Goal: Task Accomplishment & Management: Use online tool/utility

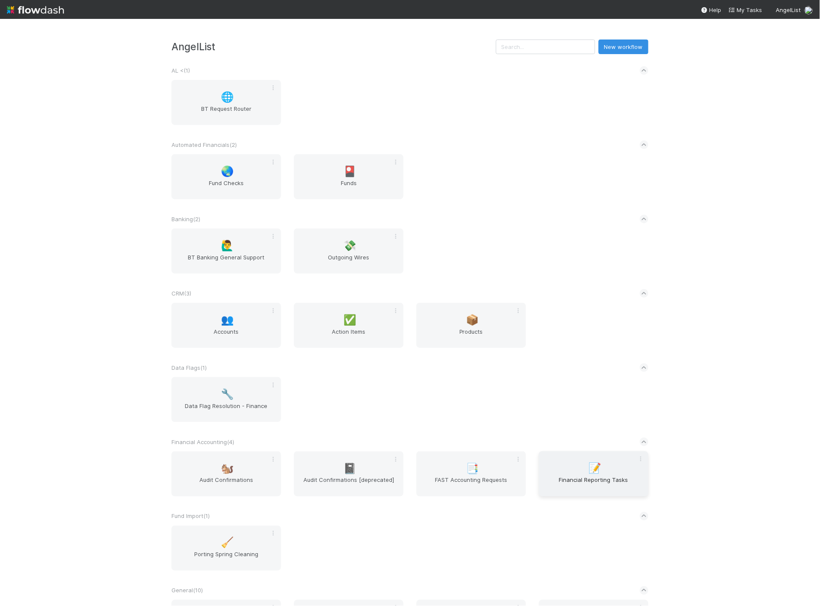
click at [571, 485] on span "Financial Reporting Tasks" at bounding box center [593, 484] width 103 height 17
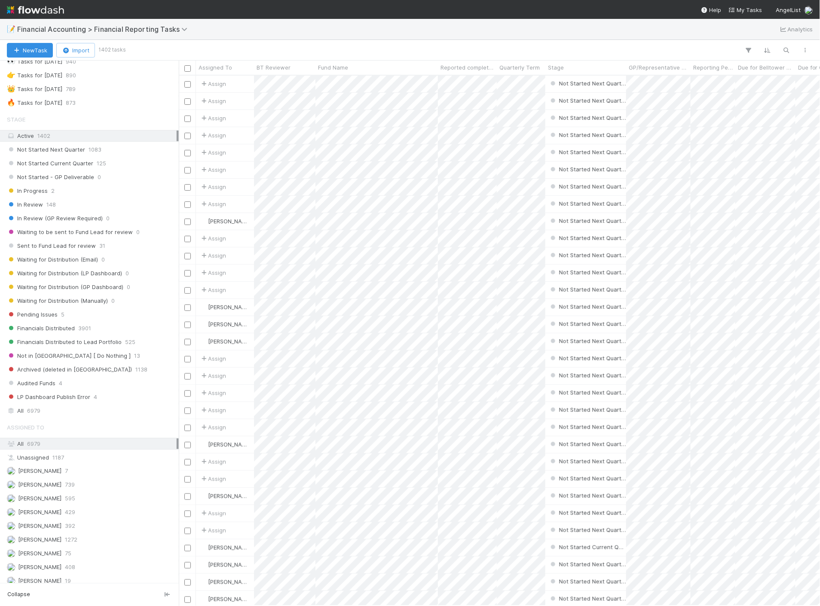
scroll to position [95, 0]
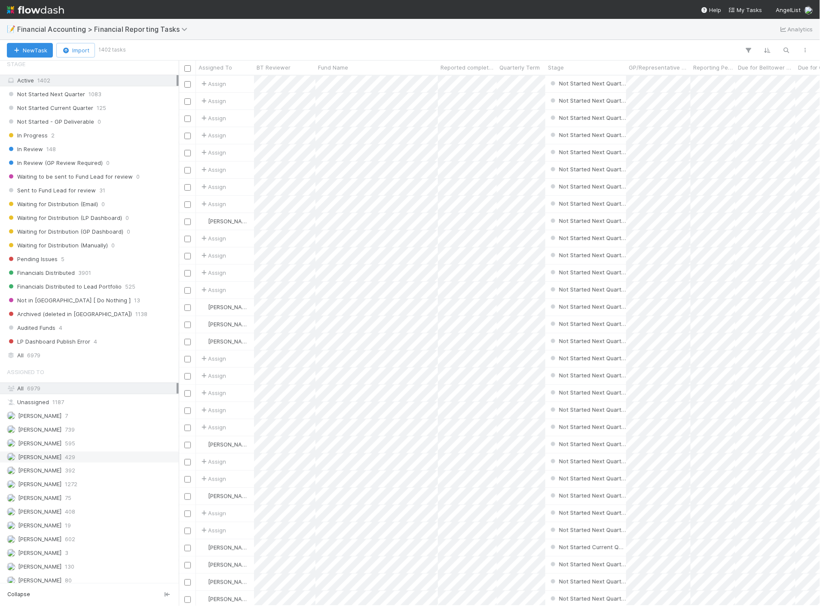
click at [65, 461] on span "429" at bounding box center [70, 457] width 10 height 11
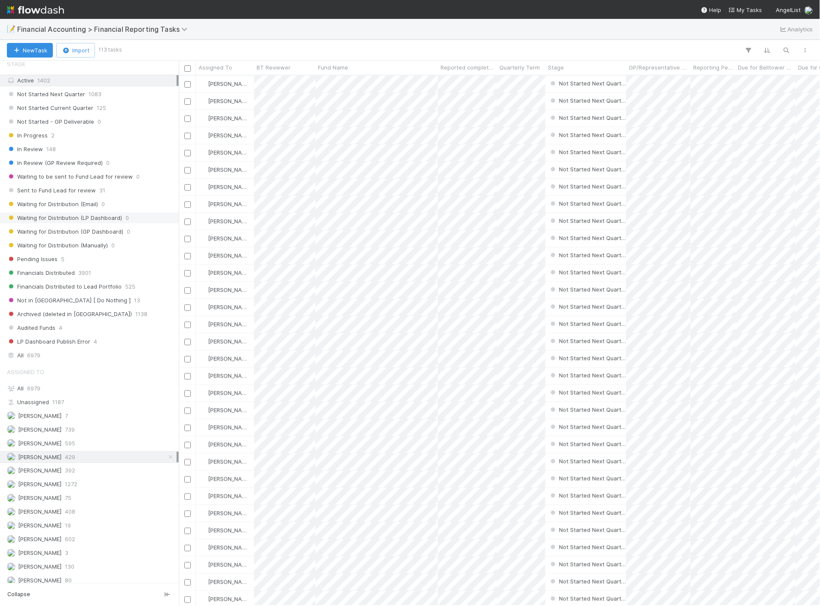
scroll to position [523, 634]
click at [90, 110] on span "Not Started Current Quarter" at bounding box center [50, 108] width 86 height 11
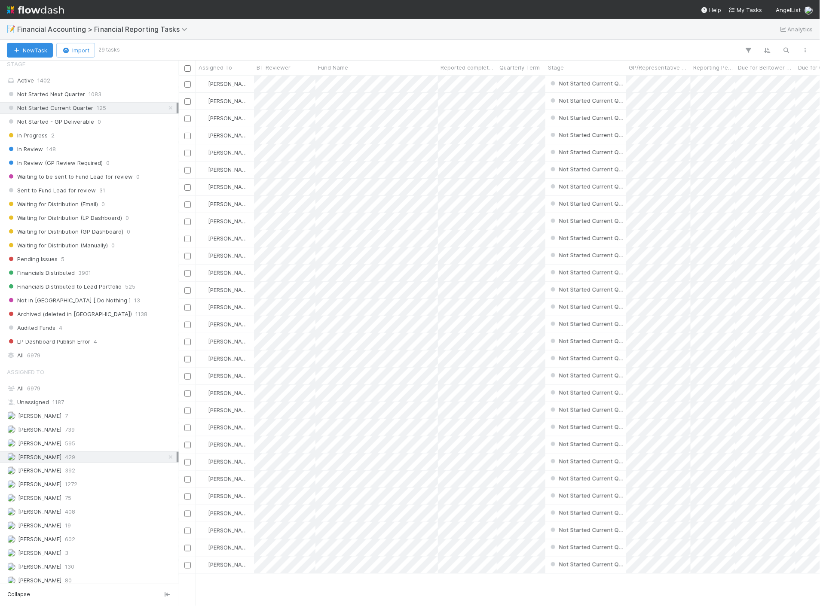
scroll to position [523, 634]
click at [789, 52] on icon "button" at bounding box center [786, 50] width 9 height 8
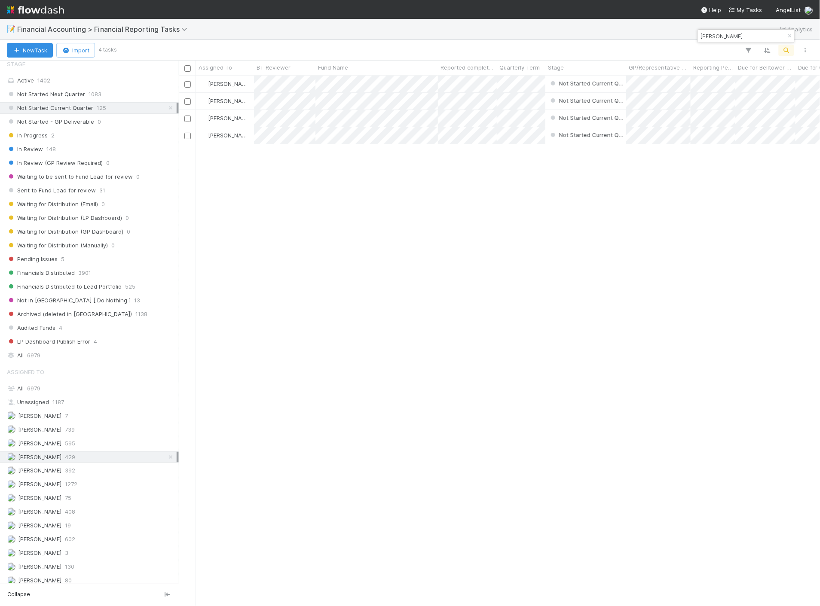
type input "[PERSON_NAME]"
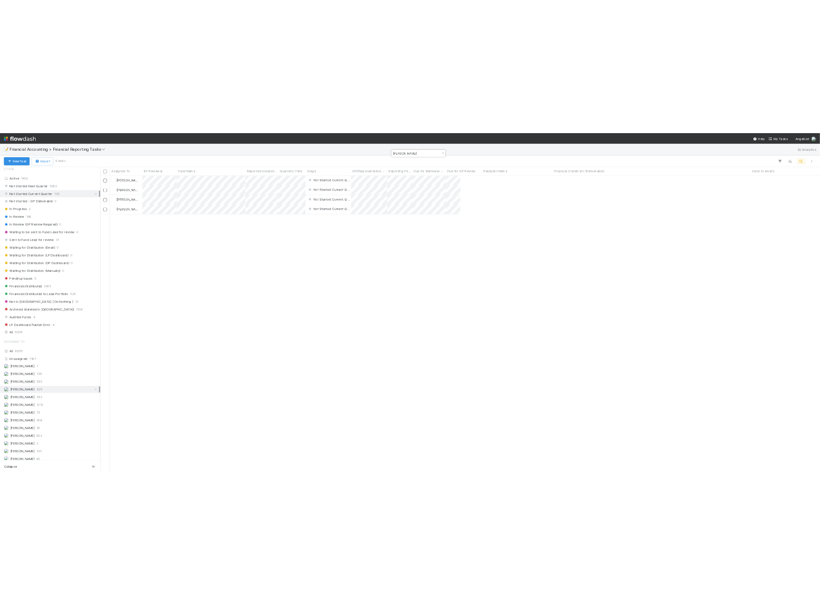
scroll to position [7, 7]
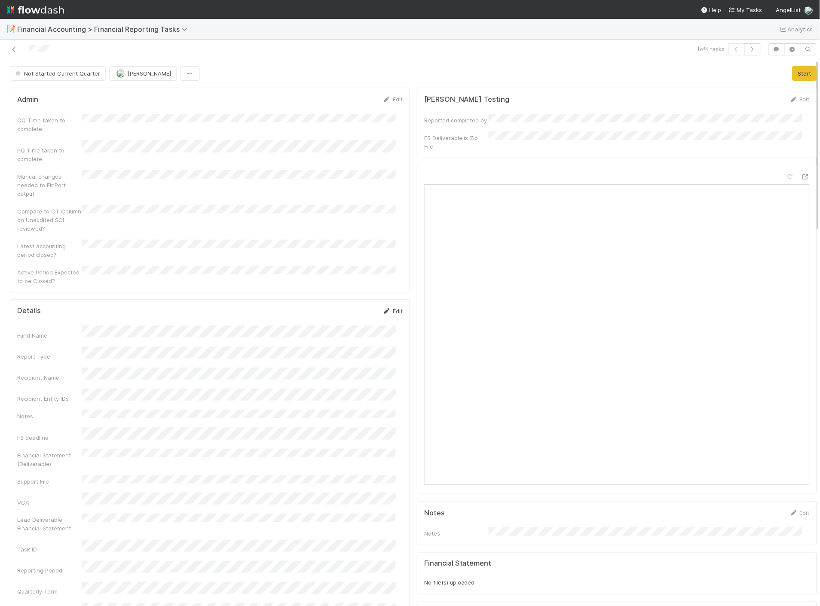
click at [384, 308] on link "Edit" at bounding box center [392, 311] width 20 height 7
click at [348, 307] on button "Save" at bounding box center [357, 314] width 24 height 15
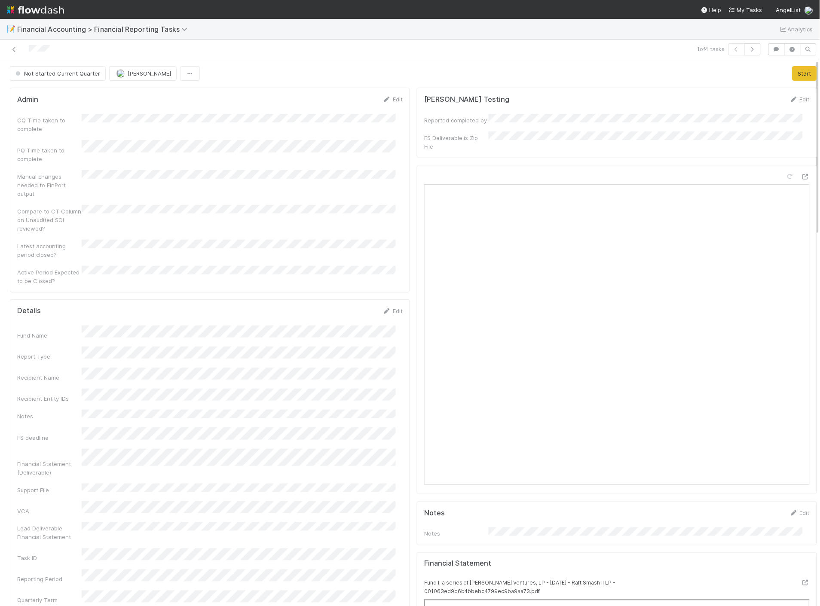
click at [387, 308] on link "Edit" at bounding box center [392, 311] width 20 height 7
click at [12, 49] on icon at bounding box center [14, 50] width 9 height 6
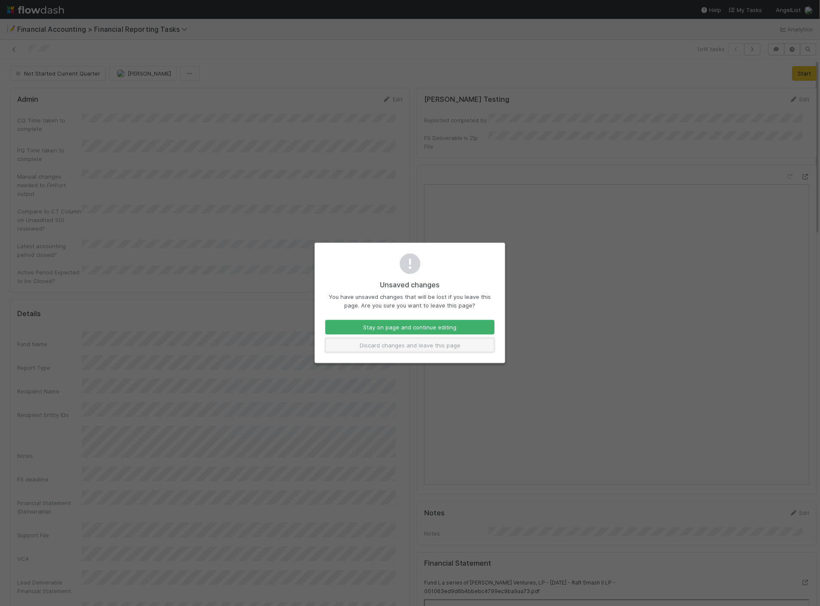
click at [456, 347] on button "Discard changes and leave this page" at bounding box center [409, 345] width 169 height 15
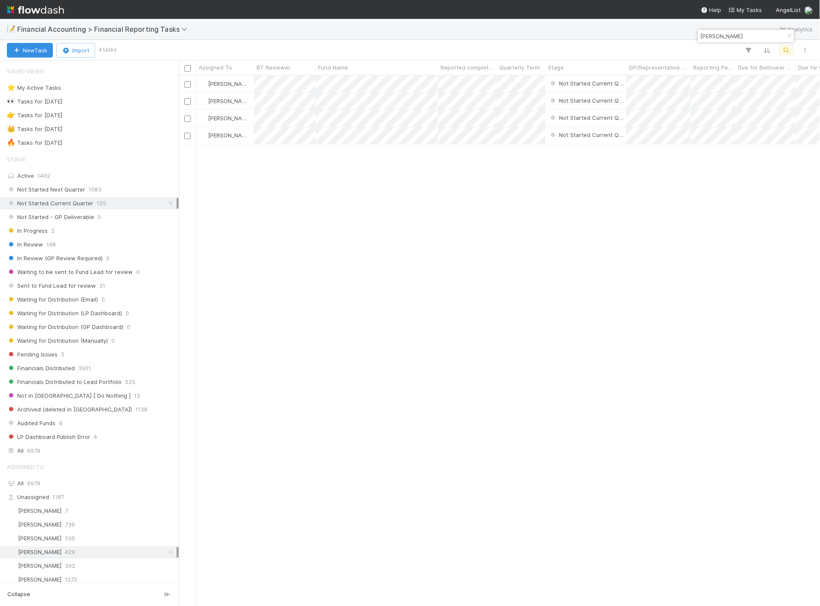
scroll to position [523, 634]
click at [24, 455] on div "All 6979" at bounding box center [92, 450] width 170 height 11
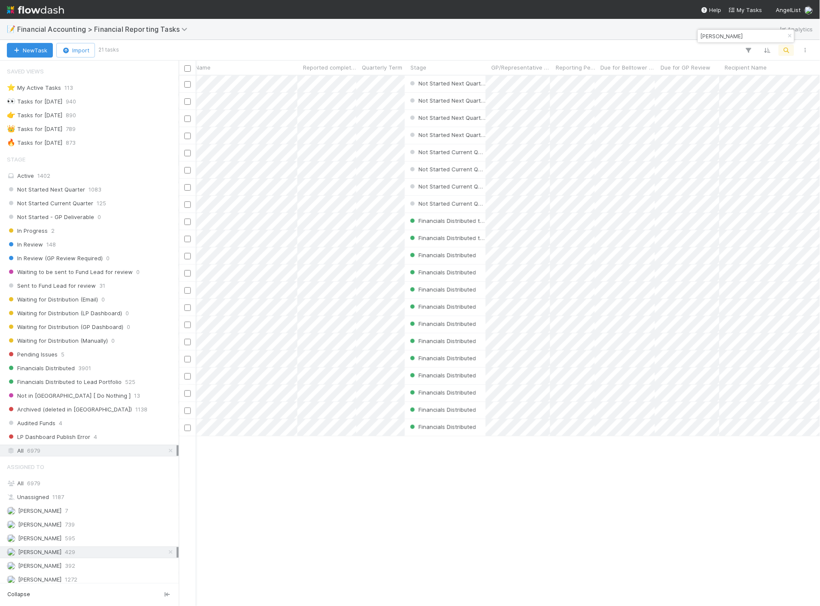
scroll to position [0, 140]
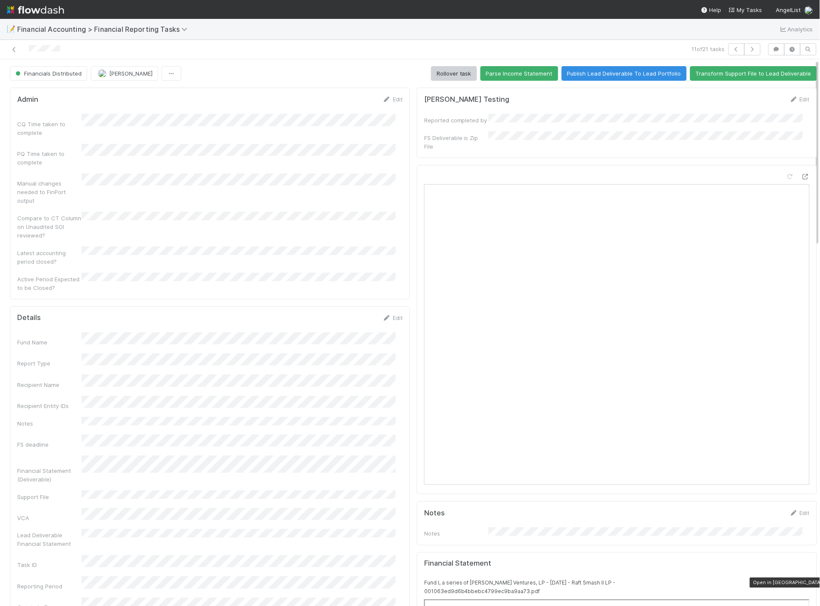
click at [801, 580] on icon at bounding box center [805, 583] width 9 height 6
click at [17, 52] on icon at bounding box center [14, 50] width 9 height 6
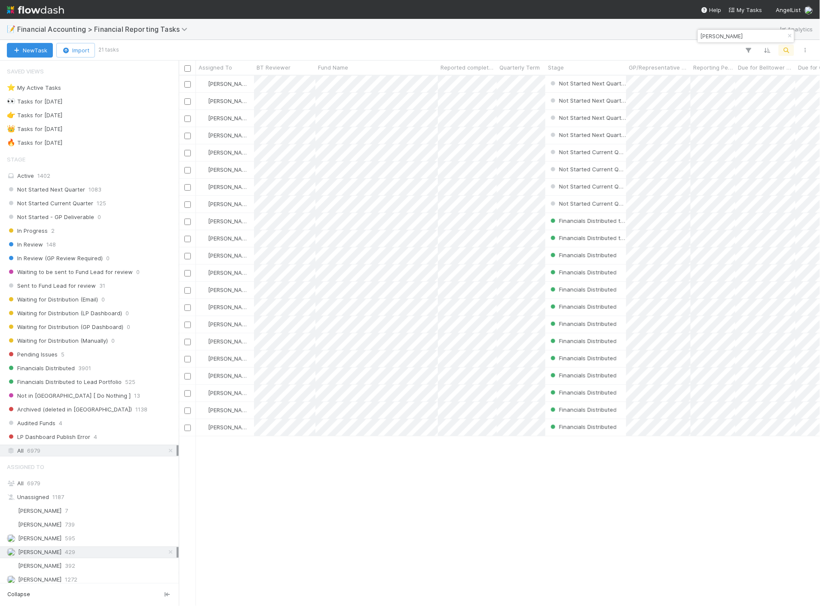
scroll to position [523, 634]
click at [87, 207] on span "Not Started Current Quarter" at bounding box center [50, 203] width 86 height 11
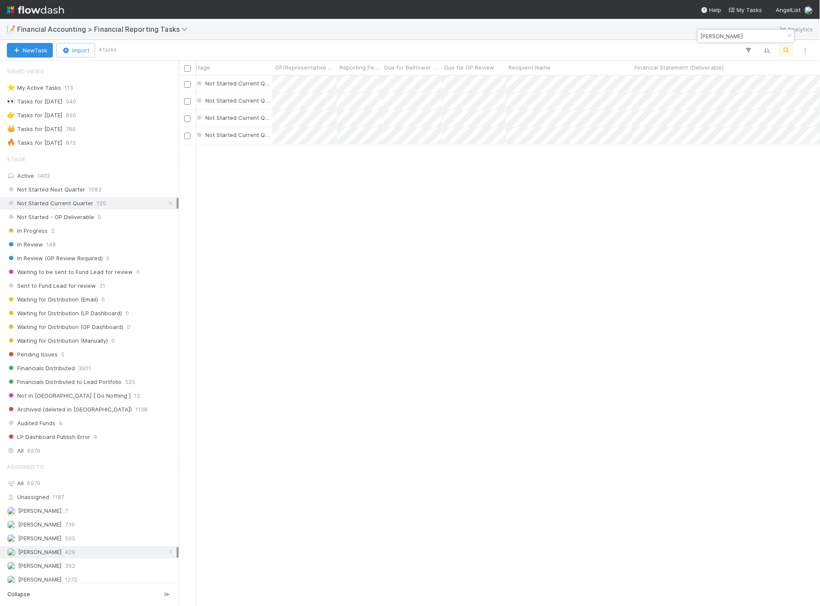
scroll to position [0, 357]
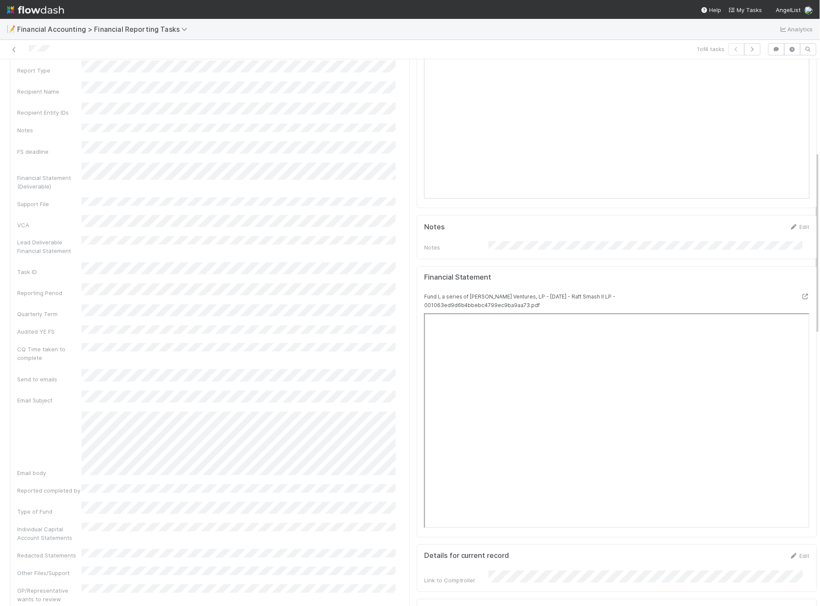
scroll to position [143, 0]
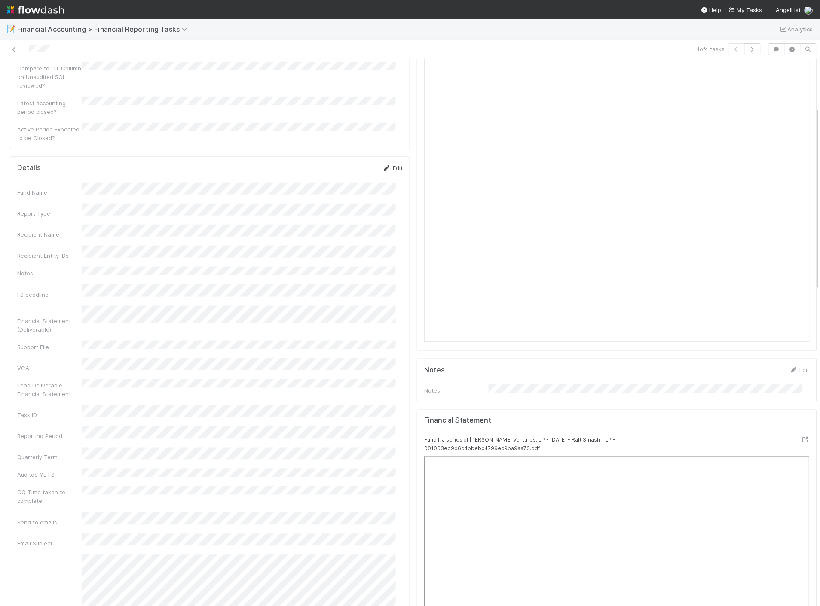
click at [389, 165] on link "Edit" at bounding box center [392, 168] width 20 height 7
click at [349, 164] on button "Save" at bounding box center [357, 171] width 24 height 15
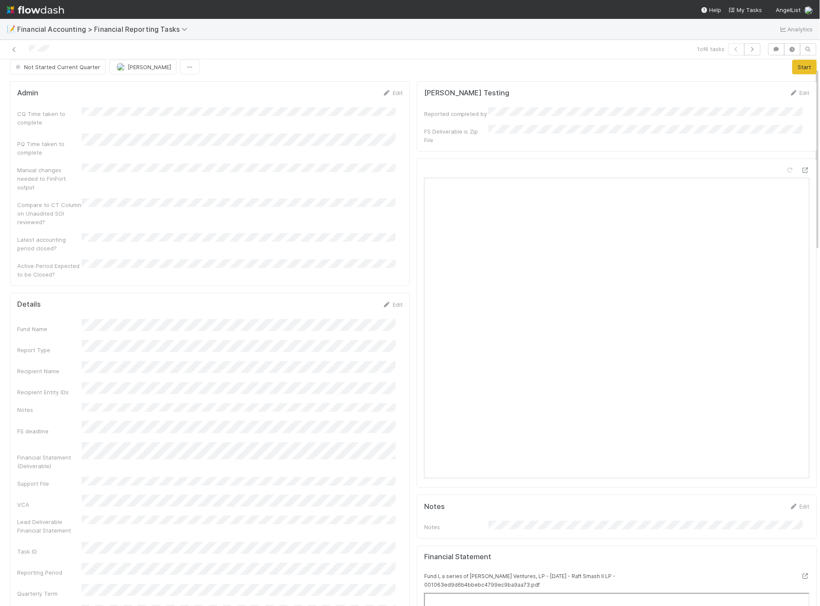
scroll to position [0, 0]
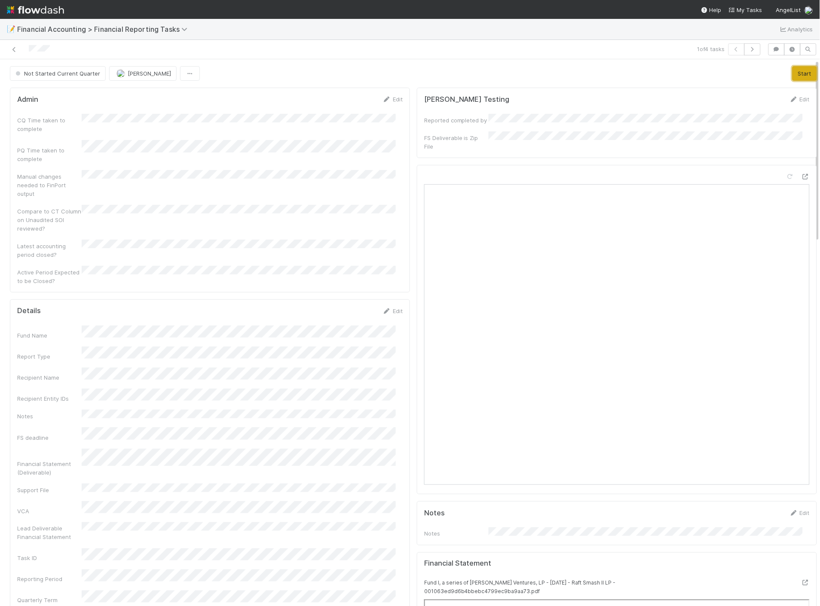
click at [792, 69] on button "Start" at bounding box center [804, 73] width 24 height 15
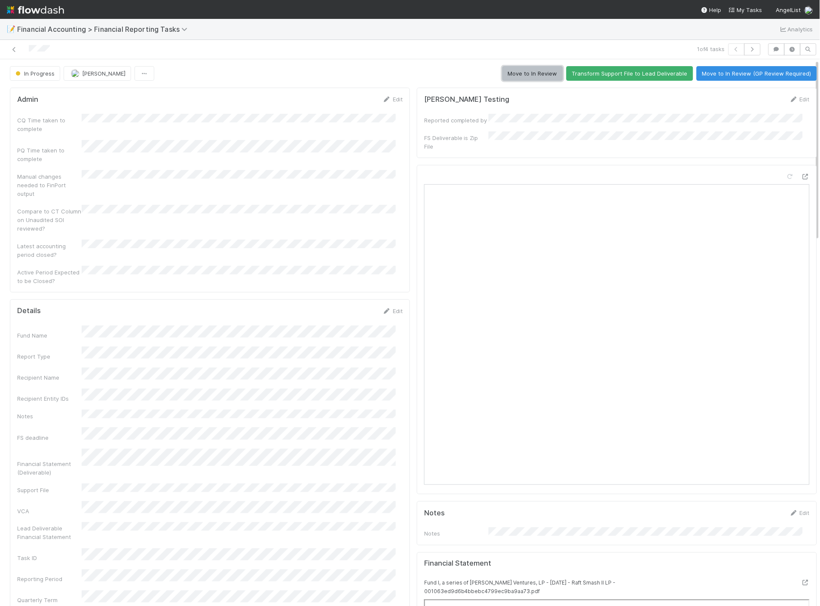
click at [507, 76] on button "Move to In Review" at bounding box center [532, 73] width 61 height 15
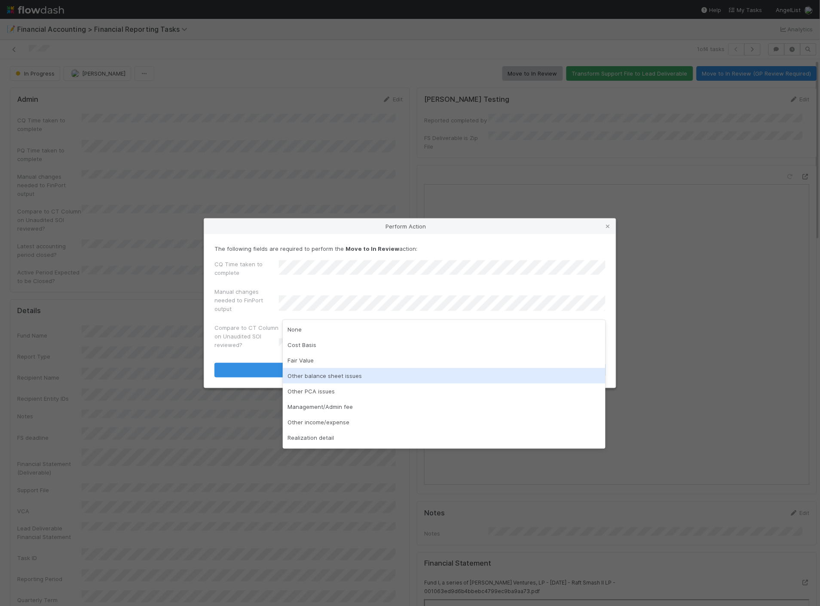
click at [327, 369] on div "Other balance sheet issues" at bounding box center [444, 375] width 323 height 15
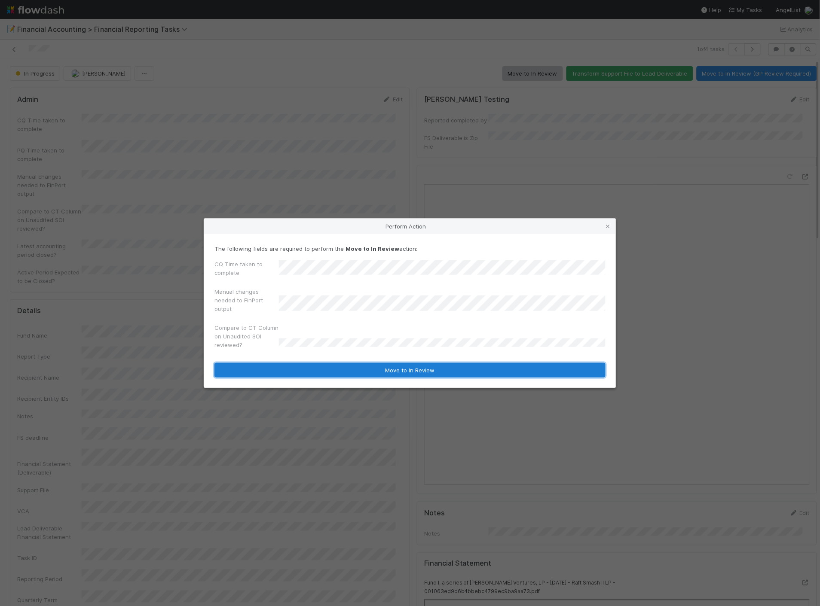
click at [287, 370] on button "Move to In Review" at bounding box center [409, 370] width 391 height 15
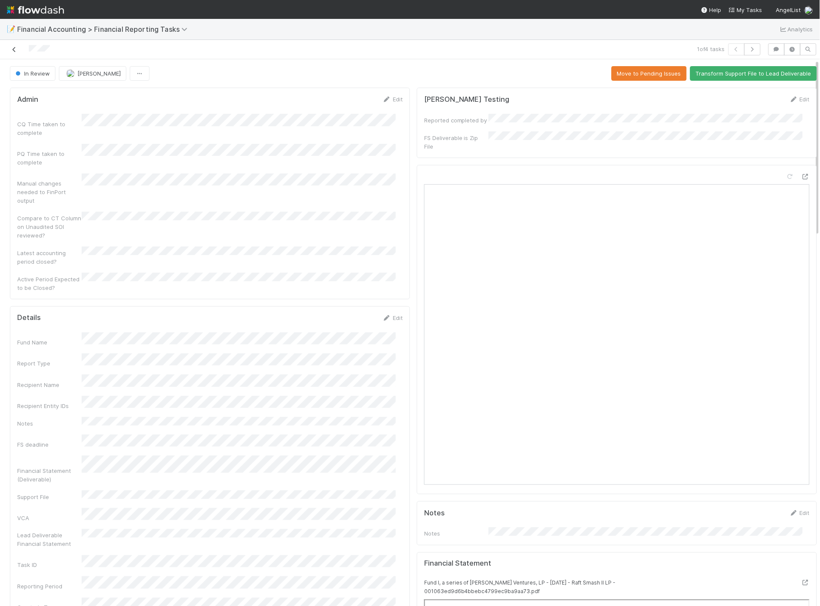
click at [15, 49] on icon at bounding box center [14, 50] width 9 height 6
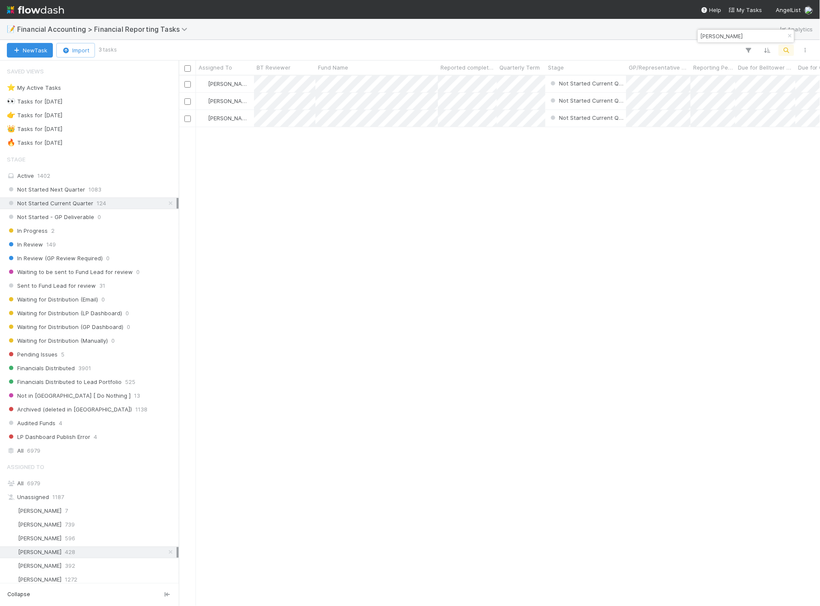
scroll to position [523, 634]
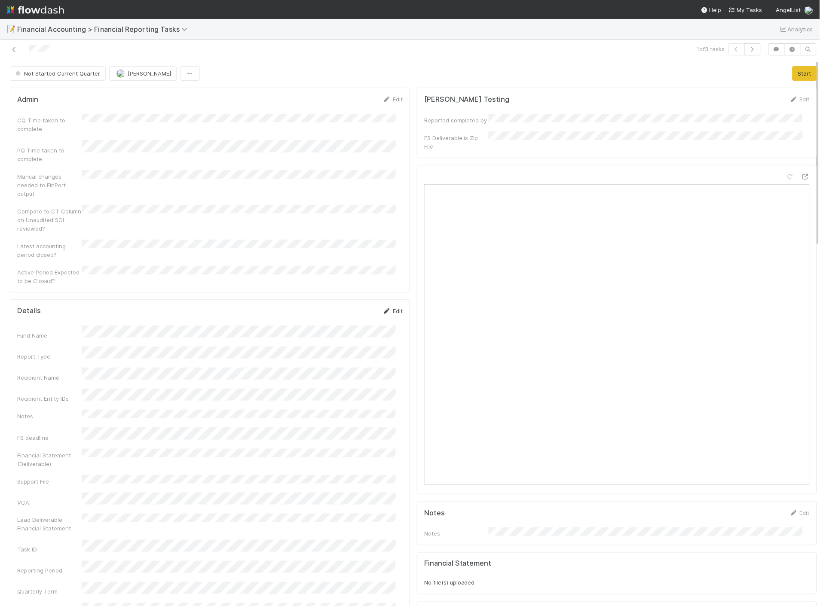
click at [393, 308] on link "Edit" at bounding box center [392, 311] width 20 height 7
click at [350, 307] on button "Save" at bounding box center [357, 314] width 24 height 15
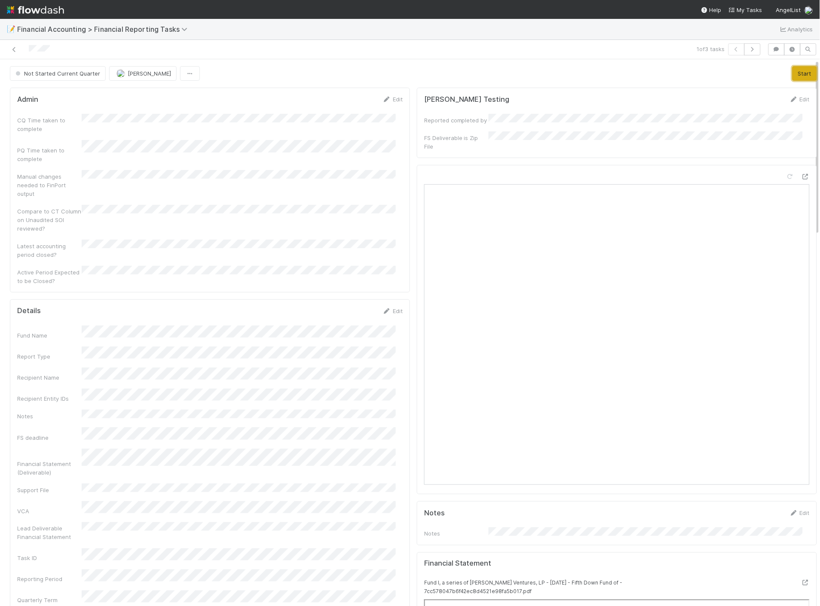
click at [792, 72] on button "Start" at bounding box center [804, 73] width 24 height 15
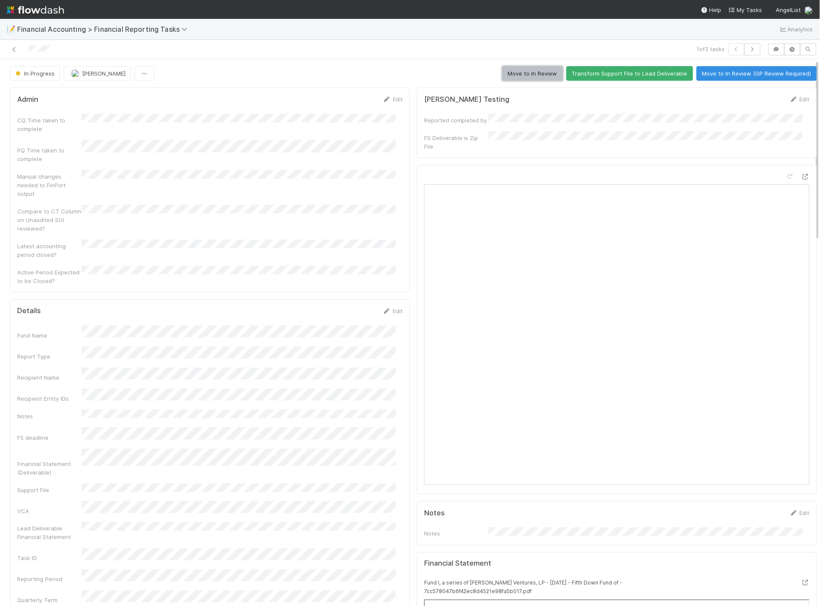
click at [513, 76] on button "Move to In Review" at bounding box center [532, 73] width 61 height 15
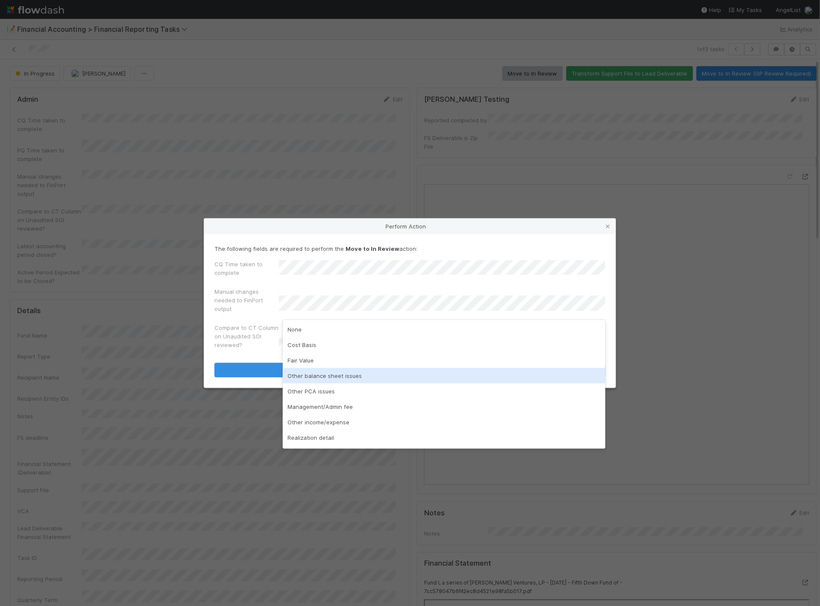
drag, startPoint x: 325, startPoint y: 377, endPoint x: 293, endPoint y: 354, distance: 40.0
click at [325, 377] on div "Other balance sheet issues" at bounding box center [444, 375] width 323 height 15
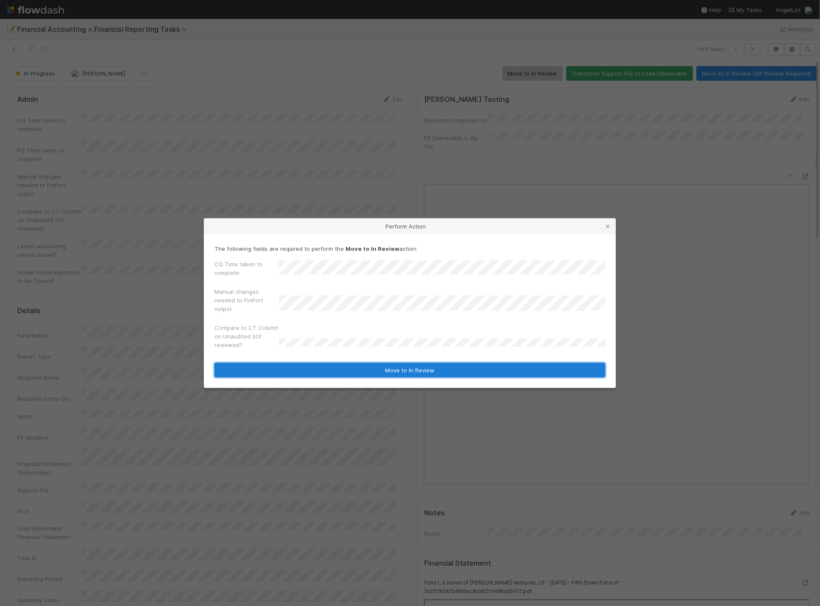
click at [308, 371] on button "Move to In Review" at bounding box center [409, 370] width 391 height 15
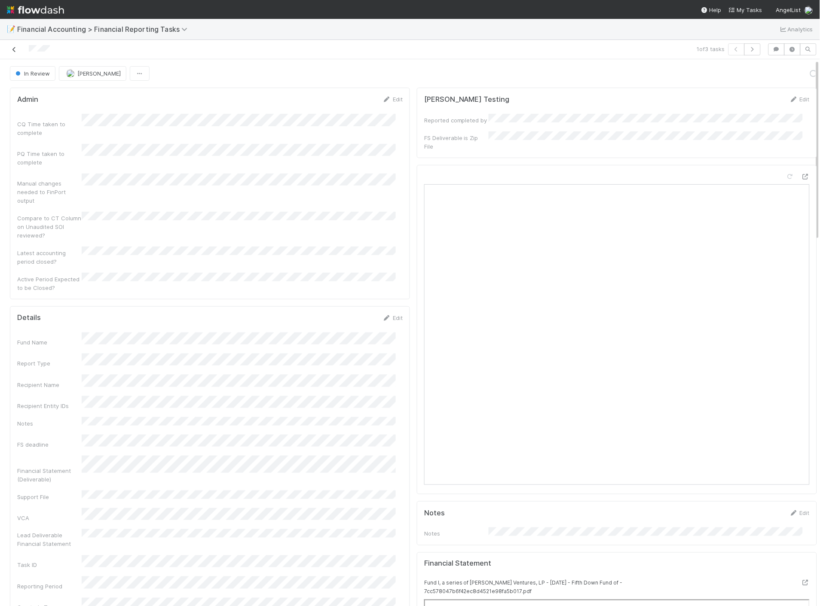
click at [14, 51] on icon at bounding box center [14, 50] width 9 height 6
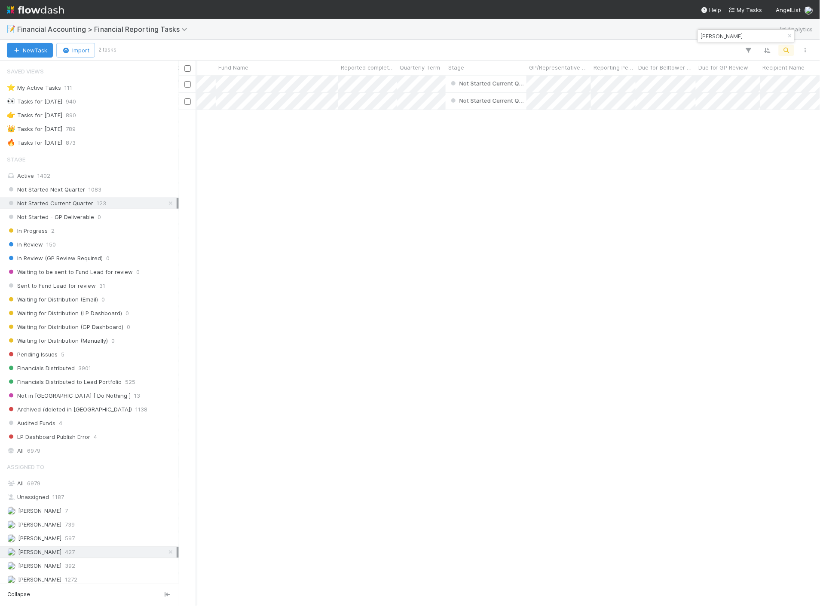
scroll to position [0, 100]
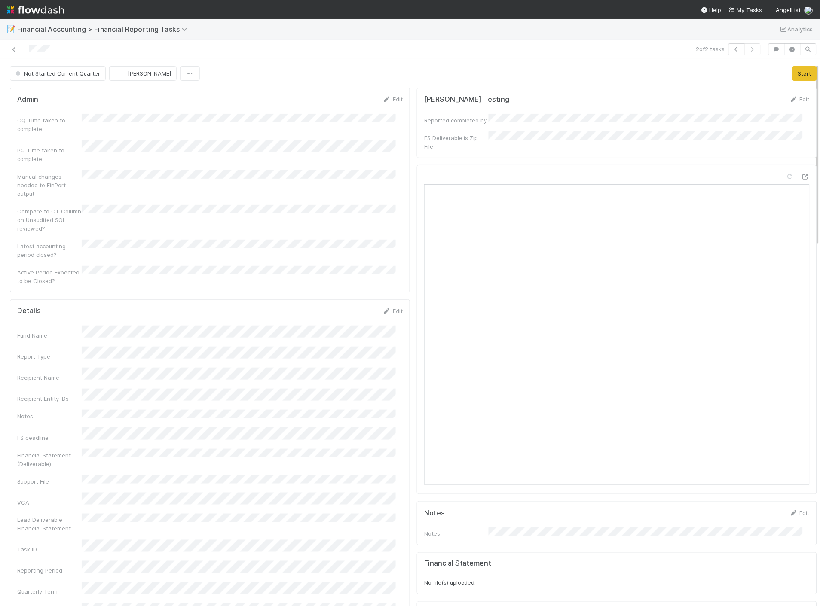
scroll to position [95, 0]
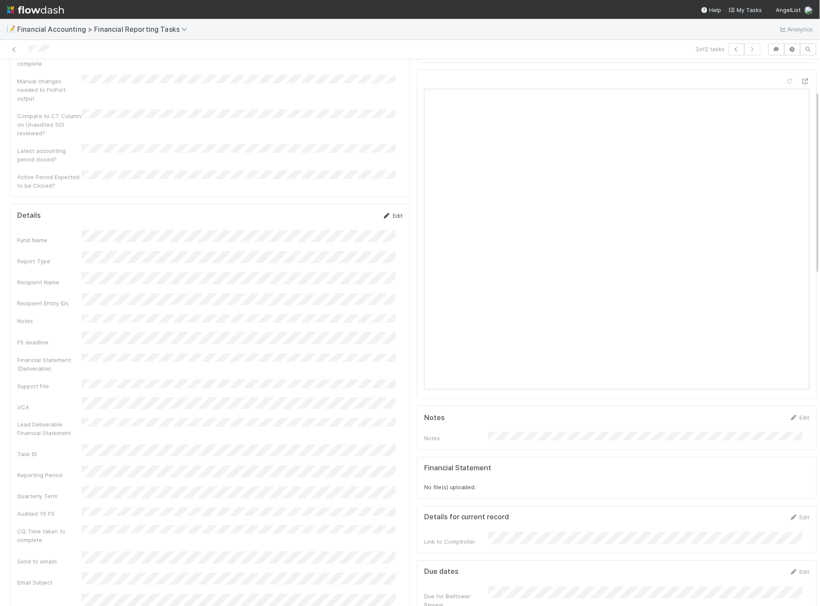
click at [388, 212] on link "Edit" at bounding box center [392, 215] width 20 height 7
click at [353, 211] on button "Save" at bounding box center [357, 218] width 24 height 15
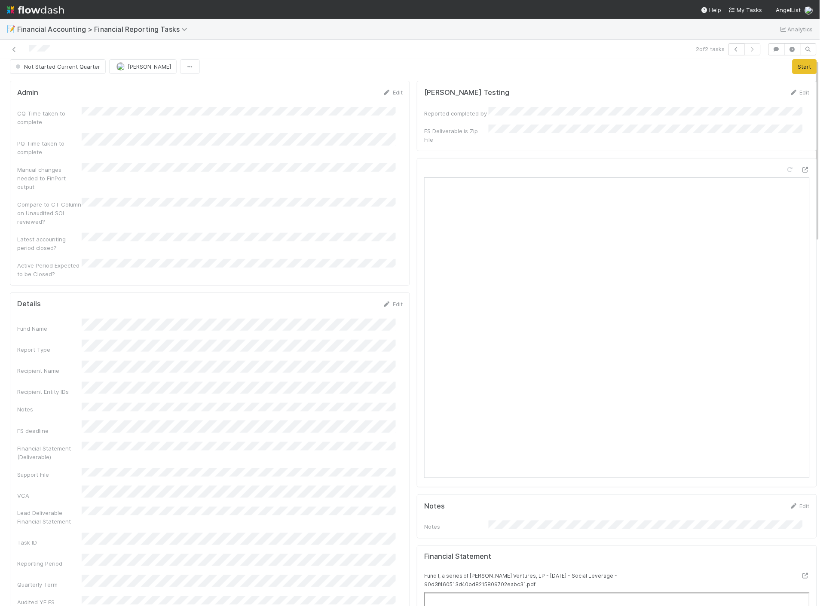
scroll to position [0, 0]
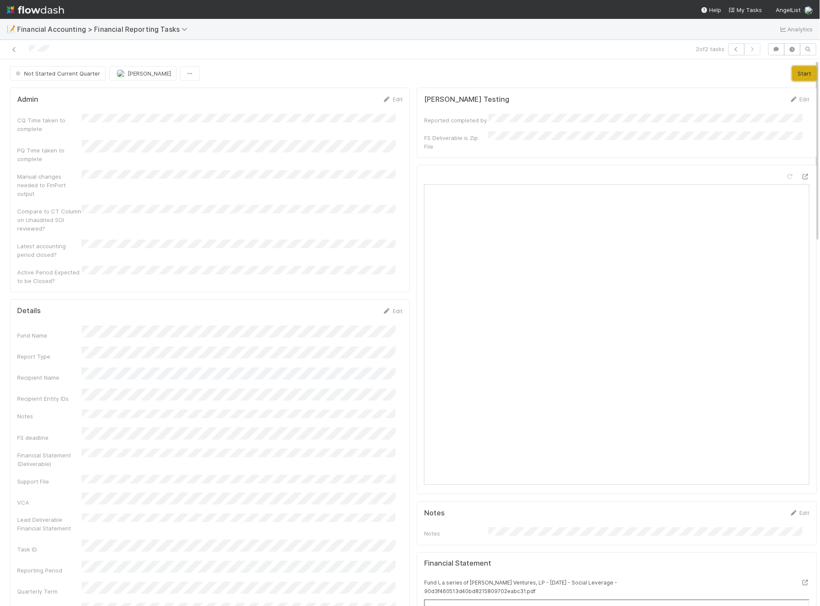
click at [792, 73] on button "Start" at bounding box center [804, 73] width 24 height 15
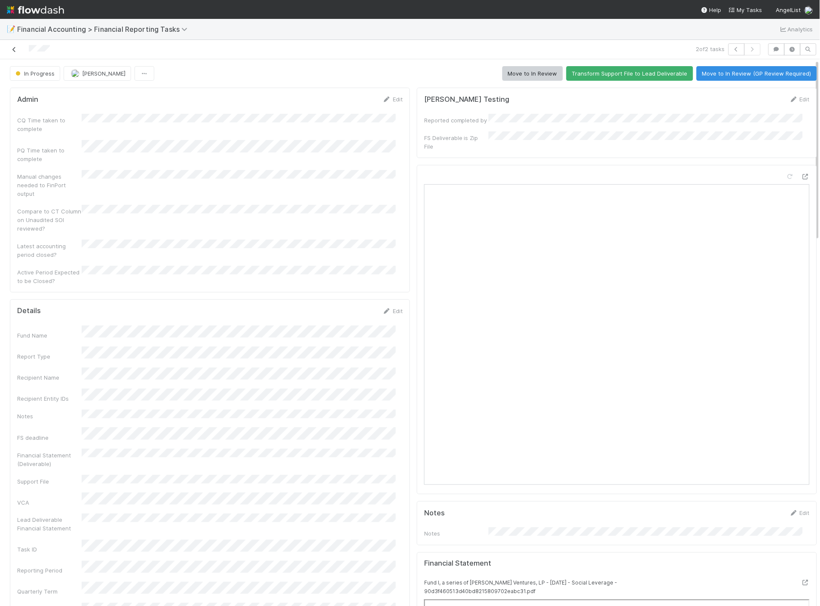
click at [11, 49] on icon at bounding box center [14, 50] width 9 height 6
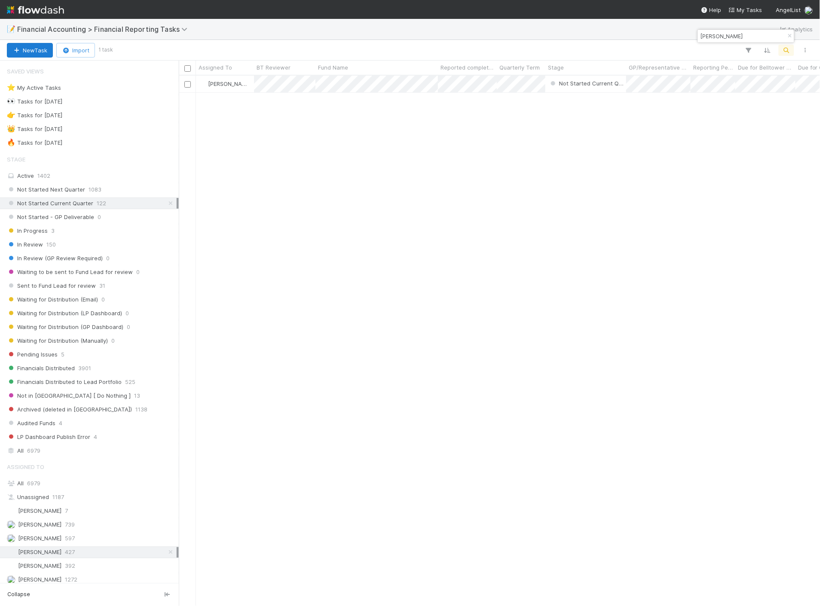
scroll to position [523, 634]
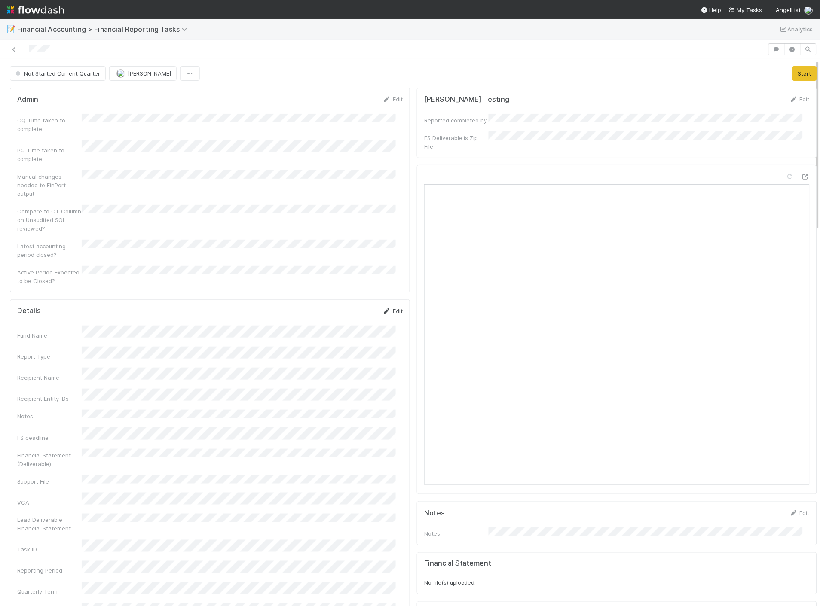
click at [388, 308] on link "Edit" at bounding box center [392, 311] width 20 height 7
click at [345, 307] on button "Save" at bounding box center [357, 314] width 24 height 15
click at [796, 67] on button "Start" at bounding box center [804, 73] width 24 height 15
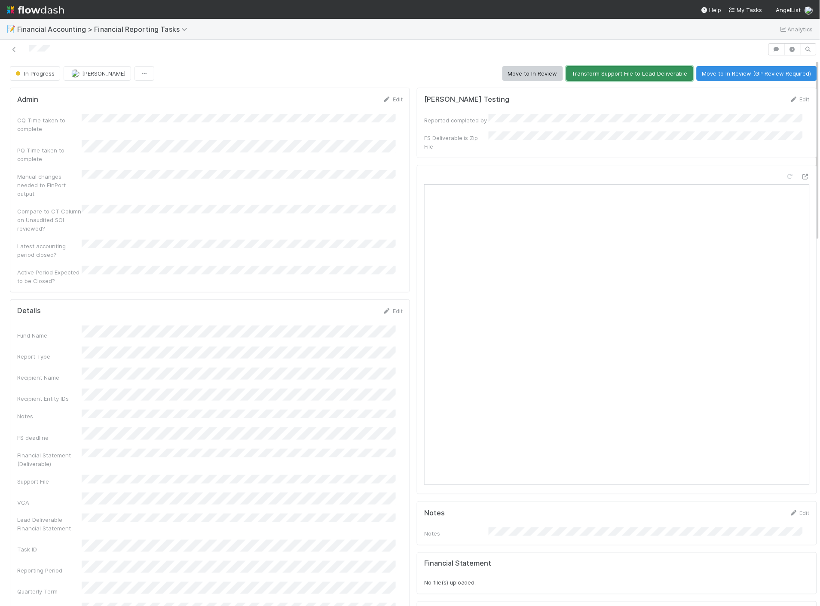
click at [641, 78] on button "Transform Support File to Lead Deliverable" at bounding box center [629, 73] width 127 height 15
click at [541, 80] on button "Move to In Review" at bounding box center [532, 73] width 61 height 15
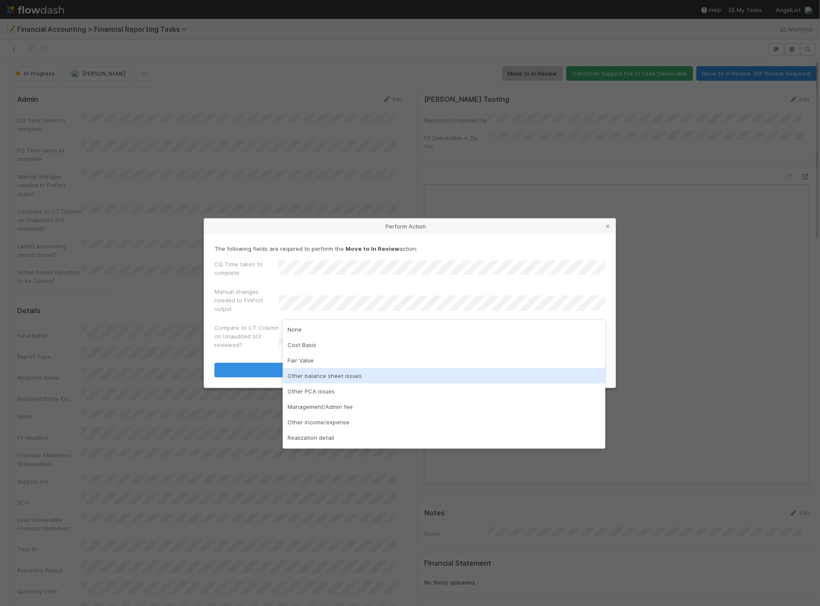
click at [340, 372] on div "Other balance sheet issues" at bounding box center [444, 375] width 323 height 15
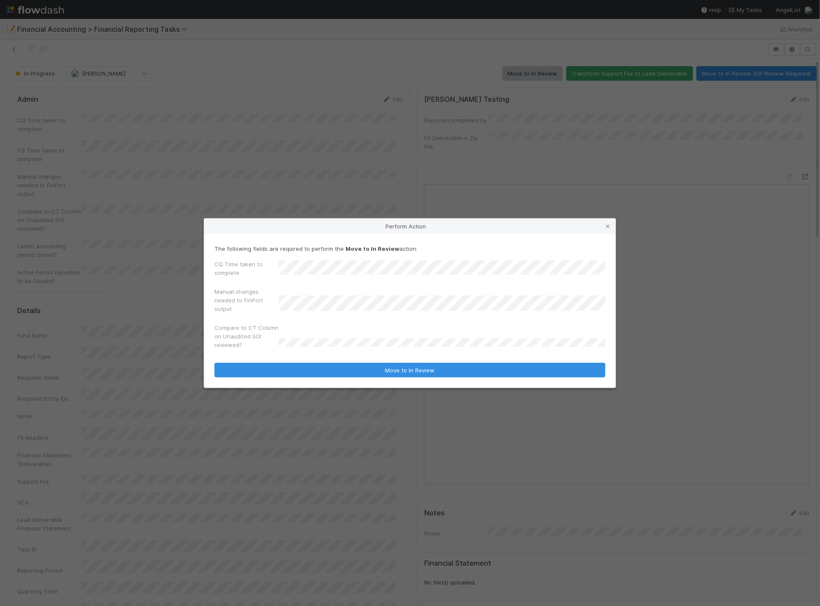
click at [293, 378] on div "The following fields are required to perform the Move to In Review action: CQ T…" at bounding box center [410, 311] width 412 height 154
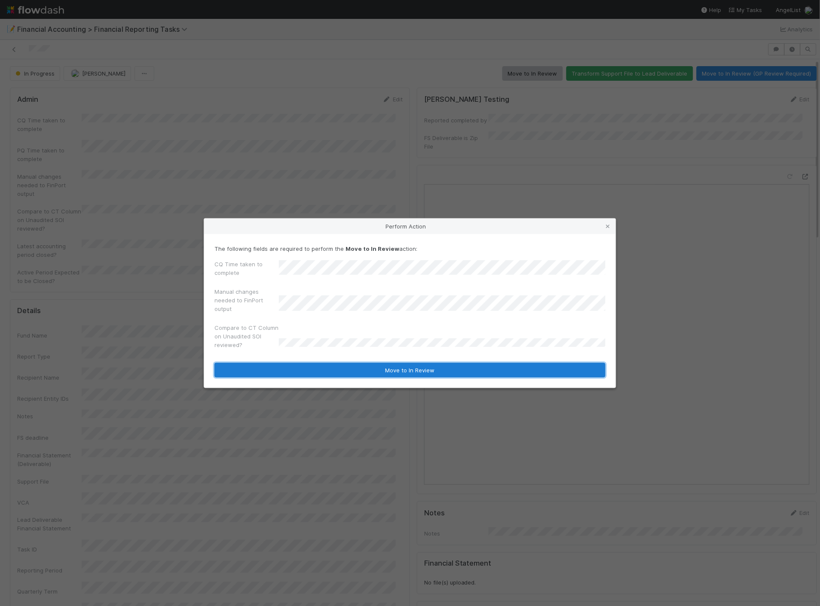
click at [293, 370] on button "Move to In Review" at bounding box center [409, 370] width 391 height 15
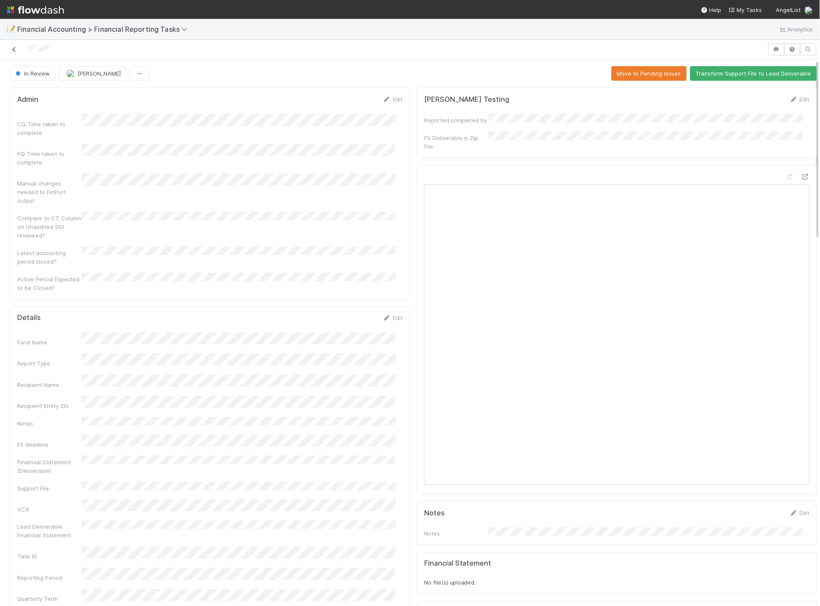
click at [13, 51] on icon at bounding box center [14, 50] width 9 height 6
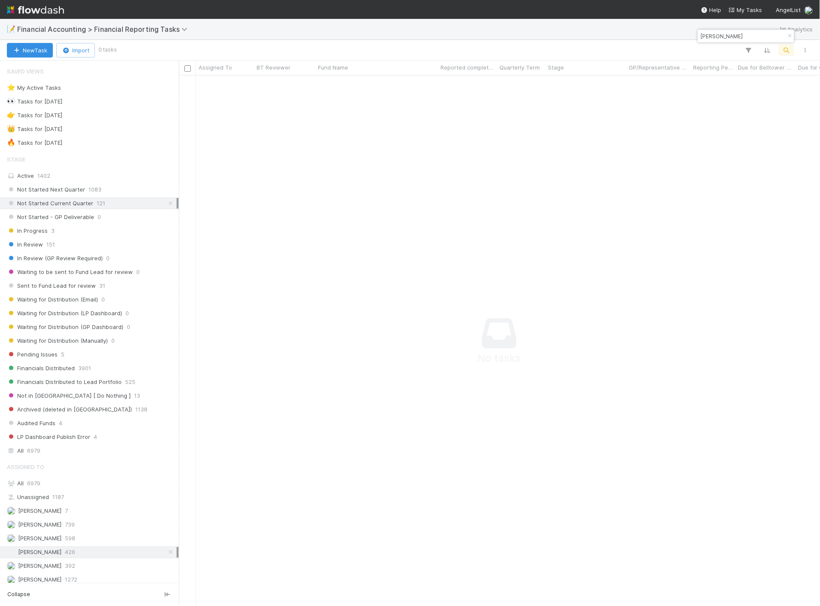
scroll to position [516, 626]
click at [54, 484] on div "All 6979" at bounding box center [92, 484] width 170 height 11
click at [45, 238] on div "Stage Active 1402 Not Started Next Quarter 1083 Not Started Current Quarter 121…" at bounding box center [89, 304] width 179 height 306
click at [46, 241] on span "151" at bounding box center [50, 244] width 9 height 11
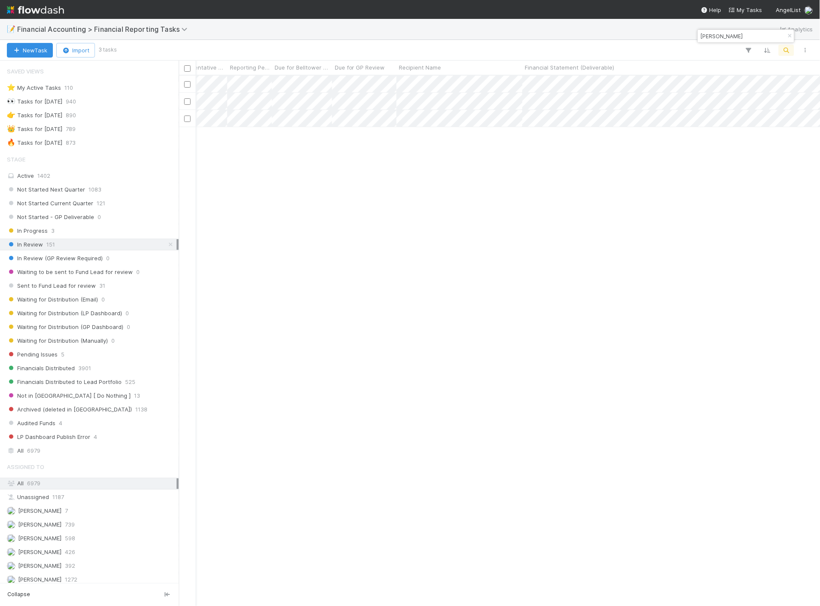
scroll to position [0, 467]
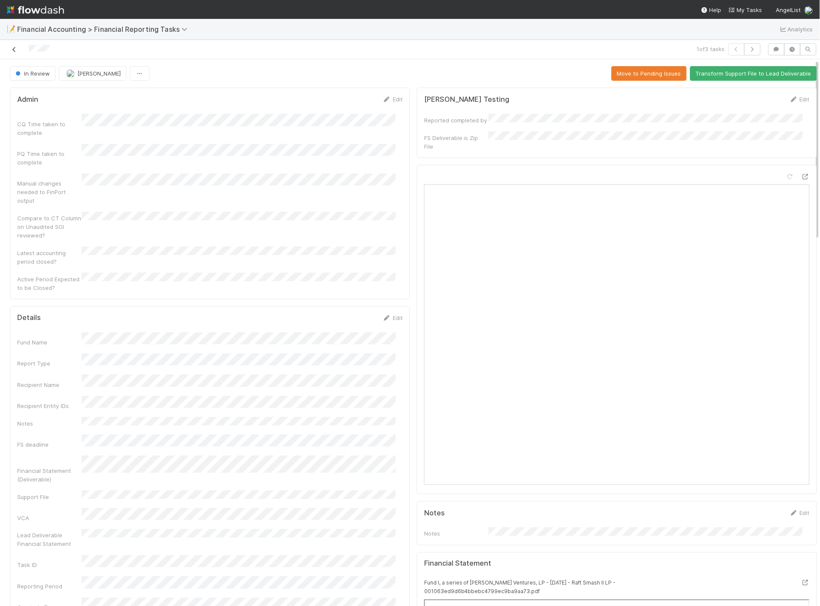
click at [14, 52] on icon at bounding box center [14, 50] width 9 height 6
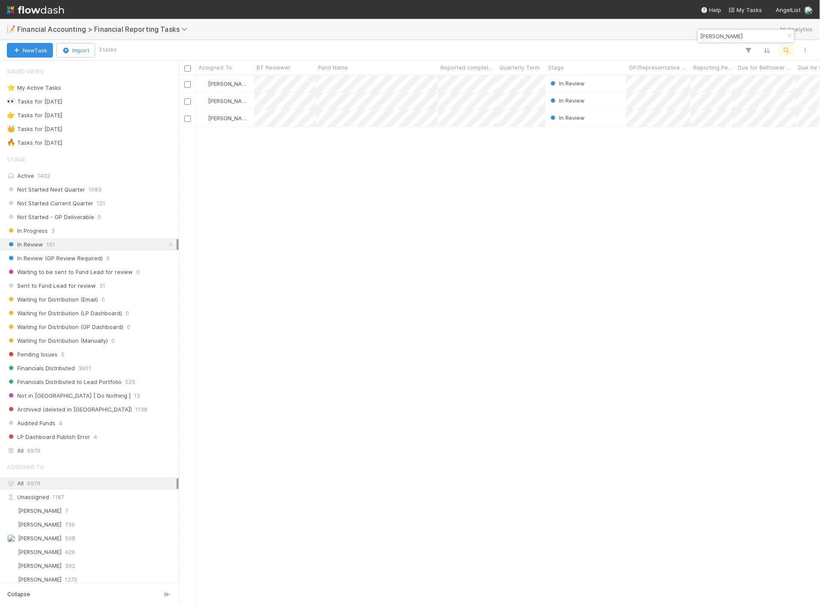
scroll to position [523, 634]
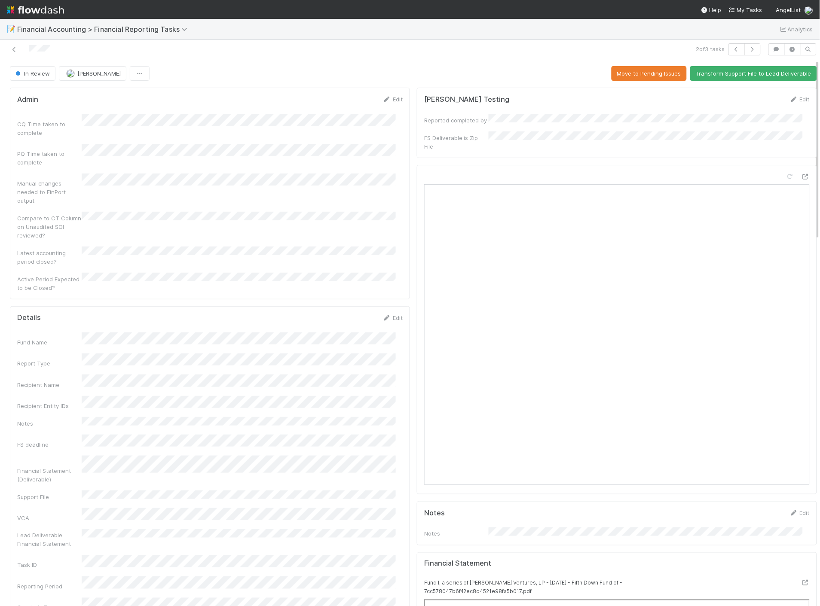
click at [14, 55] on div at bounding box center [194, 49] width 382 height 12
click at [14, 52] on icon at bounding box center [14, 50] width 9 height 6
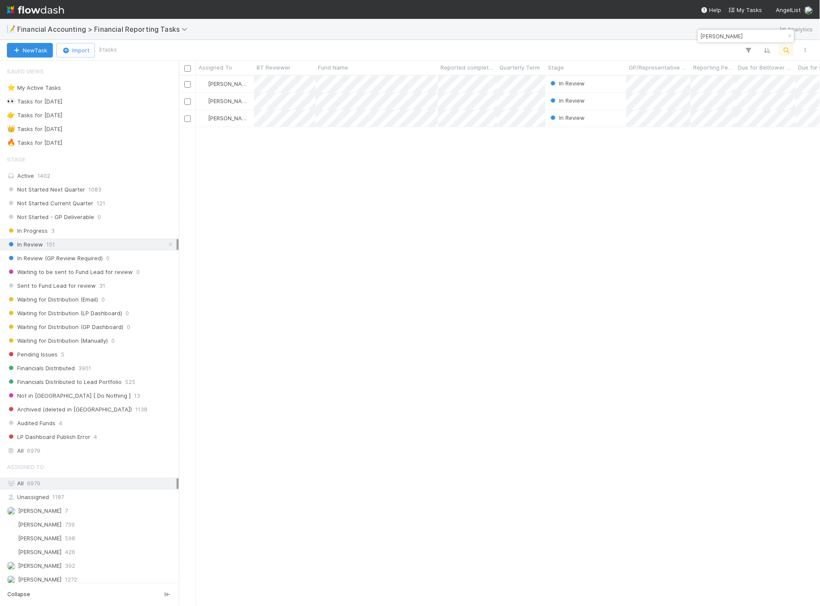
scroll to position [523, 634]
click at [31, 455] on span "6979" at bounding box center [33, 450] width 13 height 11
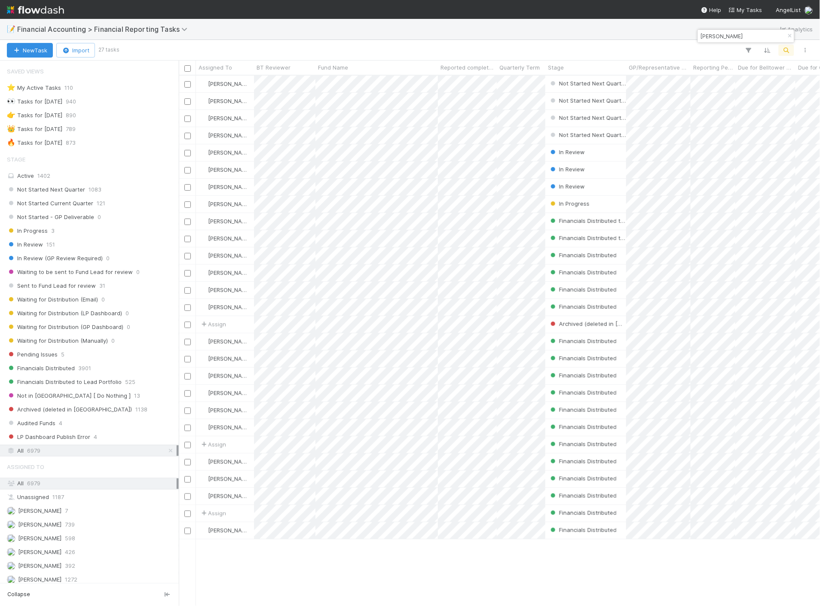
scroll to position [523, 634]
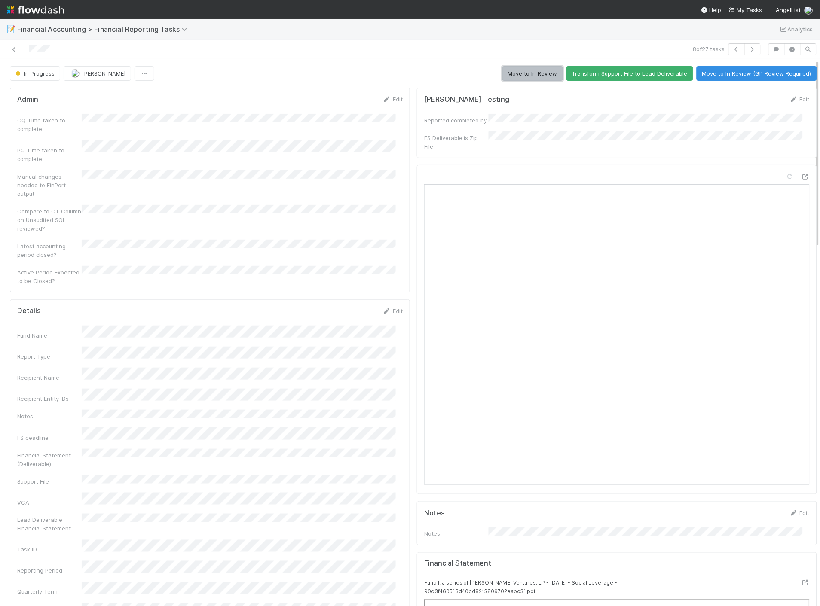
click at [527, 68] on button "Move to In Review" at bounding box center [532, 73] width 61 height 15
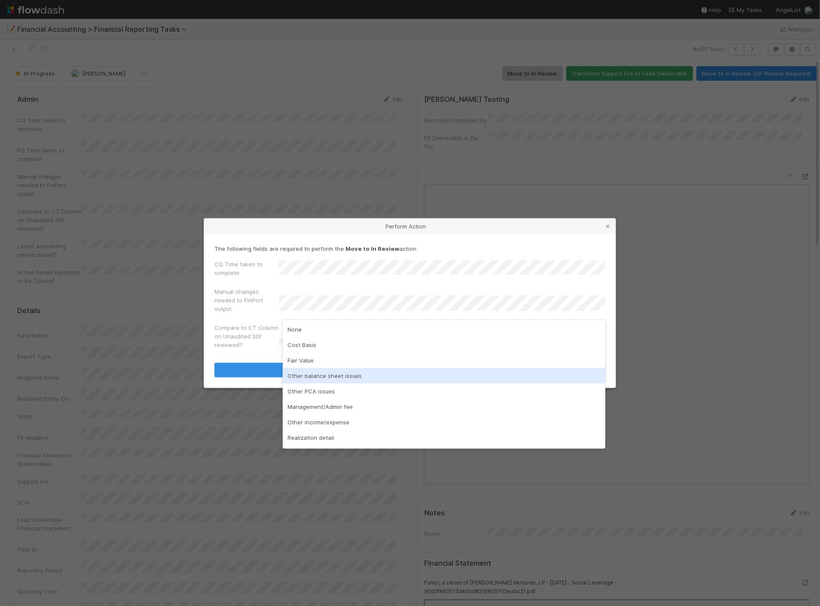
click at [321, 370] on div "Other balance sheet issues" at bounding box center [444, 375] width 323 height 15
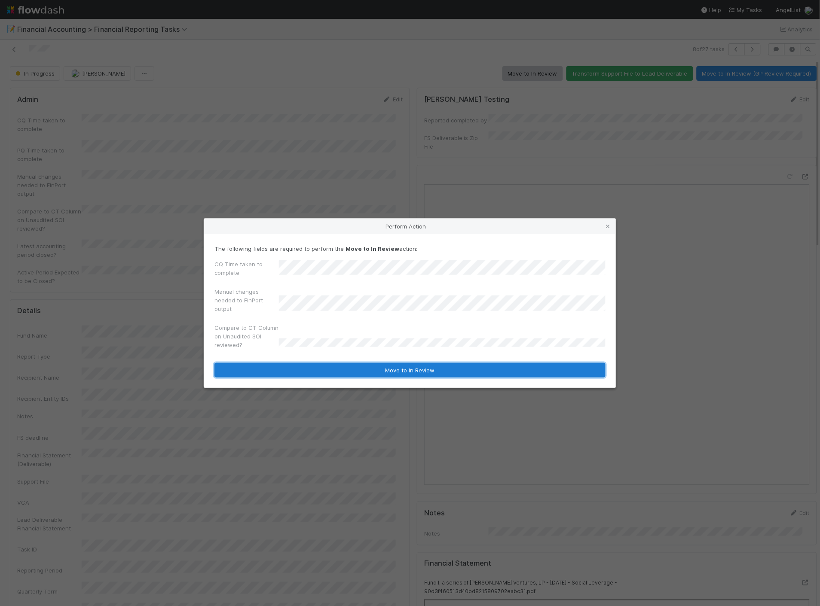
click at [294, 367] on button "Move to In Review" at bounding box center [409, 370] width 391 height 15
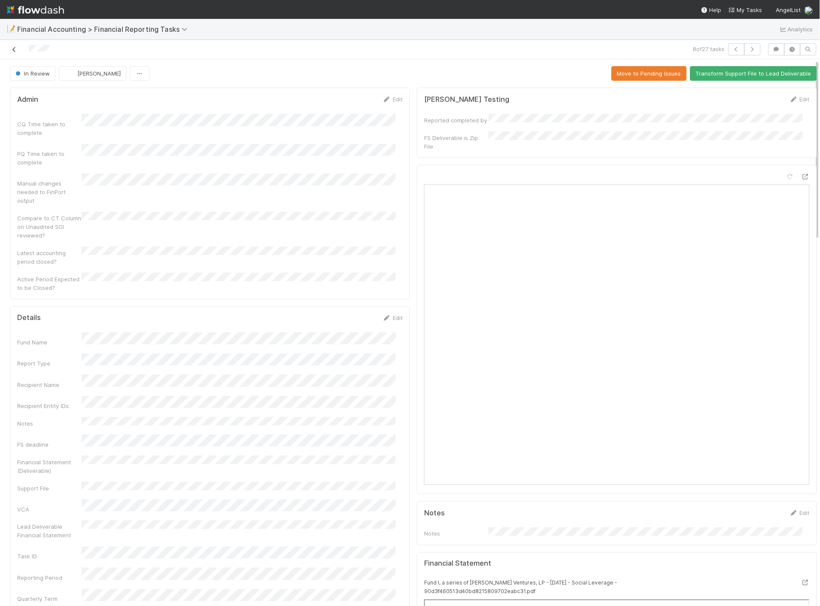
click at [14, 52] on icon at bounding box center [14, 50] width 9 height 6
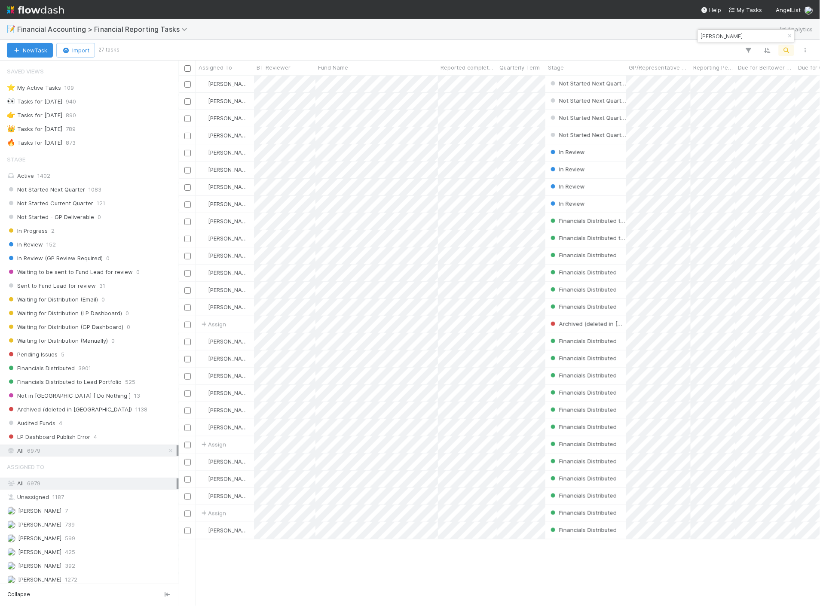
scroll to position [523, 634]
click at [85, 204] on span "Not Started Current Quarter" at bounding box center [50, 203] width 86 height 11
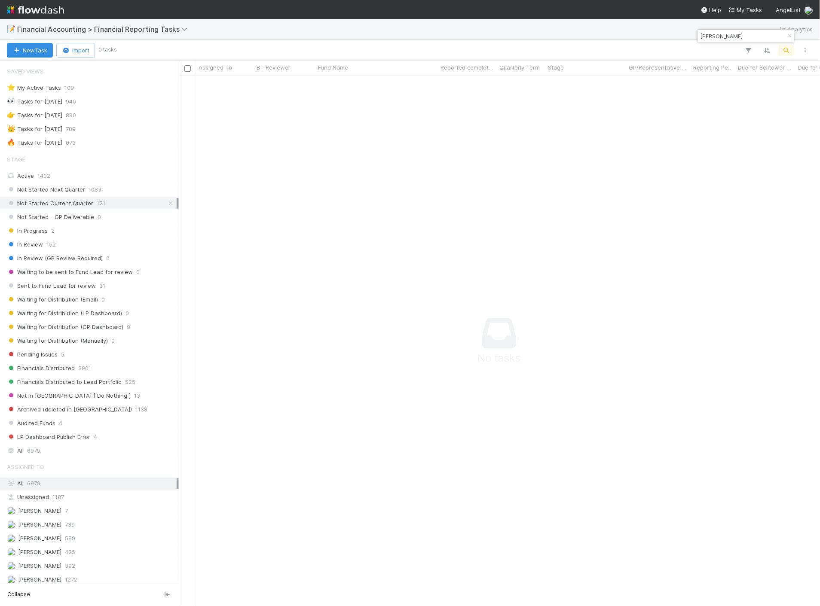
scroll to position [516, 626]
click at [787, 37] on icon "button" at bounding box center [789, 36] width 9 height 5
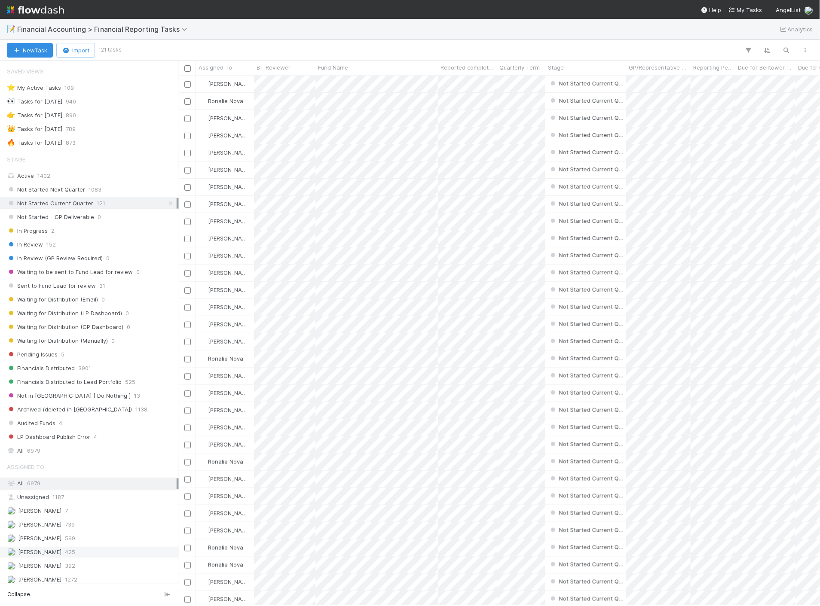
scroll to position [523, 634]
click at [65, 550] on span "425" at bounding box center [70, 552] width 10 height 11
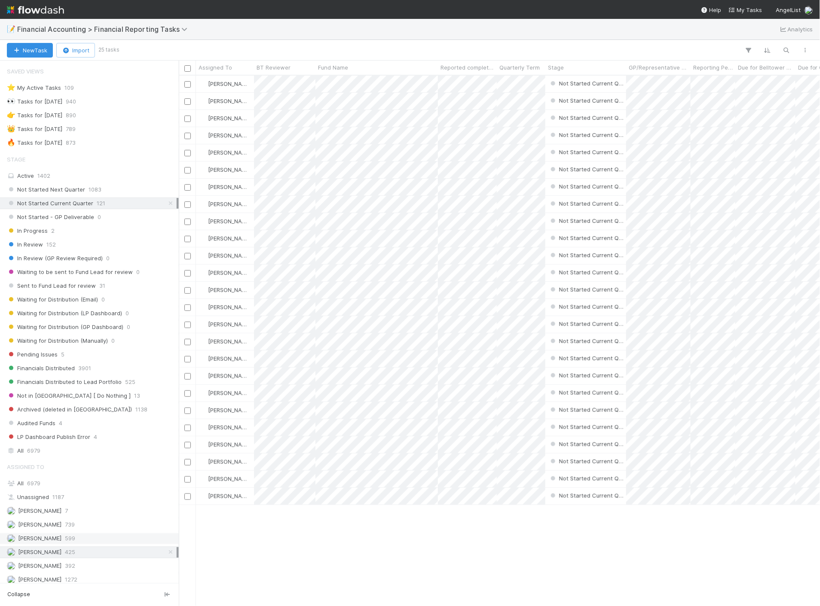
scroll to position [523, 634]
click at [363, 67] on div "Fund Name" at bounding box center [377, 67] width 118 height 9
click at [354, 83] on div "Sort A → Z" at bounding box center [367, 83] width 98 height 13
click at [516, 69] on span "Quarterly Term" at bounding box center [519, 67] width 40 height 9
click at [527, 83] on div "Sort Lower → Higher" at bounding box center [549, 83] width 98 height 13
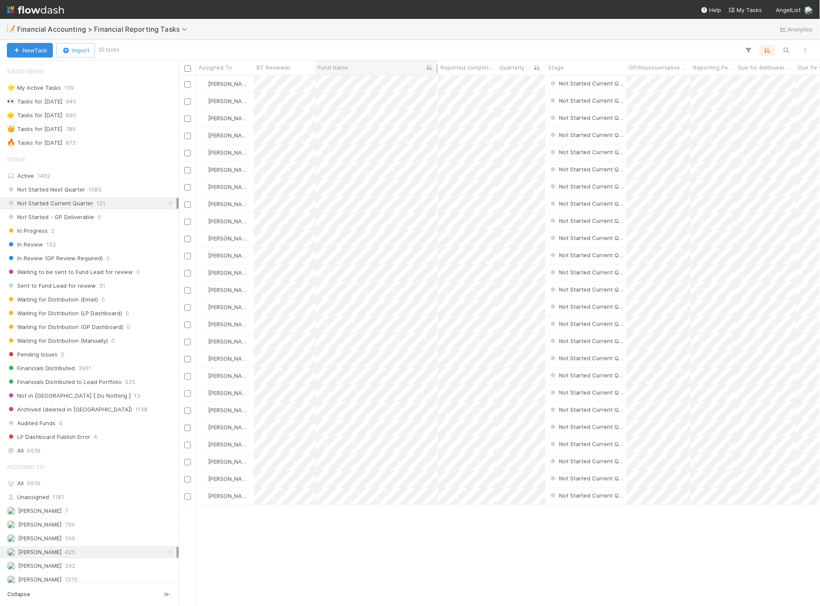
click at [392, 69] on div "Fund Name" at bounding box center [377, 67] width 118 height 9
click at [394, 78] on div "Sort A → Z" at bounding box center [367, 83] width 98 height 13
drag, startPoint x: 49, startPoint y: 451, endPoint x: 80, endPoint y: 423, distance: 42.6
click at [49, 451] on div "All 6979" at bounding box center [92, 450] width 170 height 11
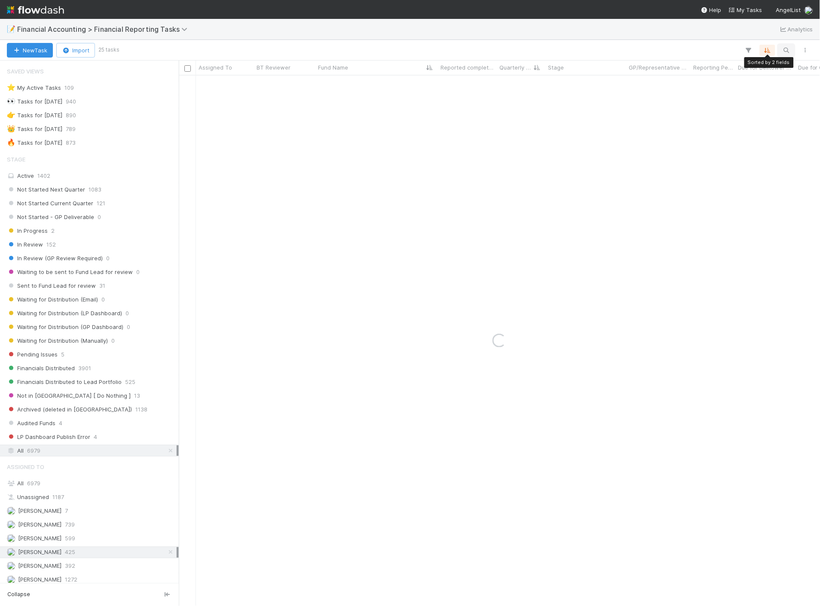
click at [787, 50] on icon "button" at bounding box center [786, 50] width 9 height 8
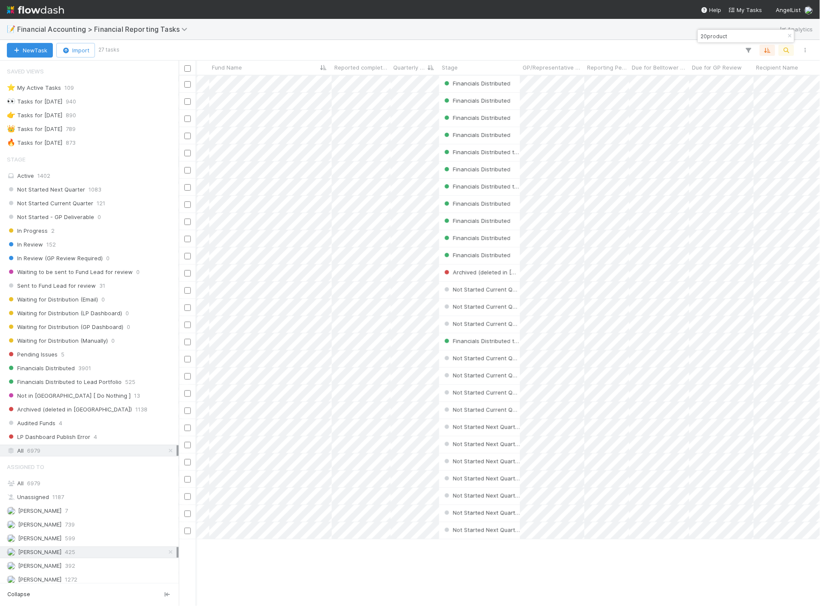
scroll to position [0, 96]
type input "20product"
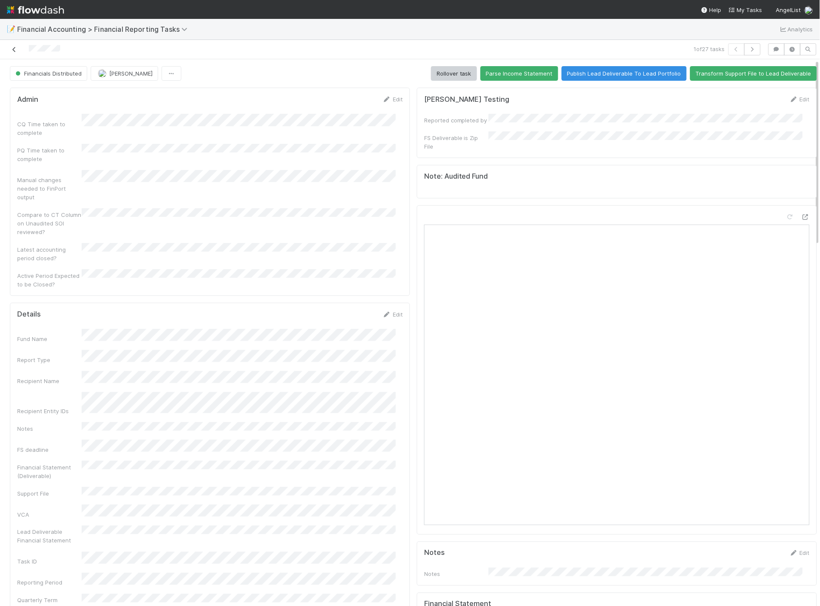
click at [12, 52] on icon at bounding box center [14, 50] width 9 height 6
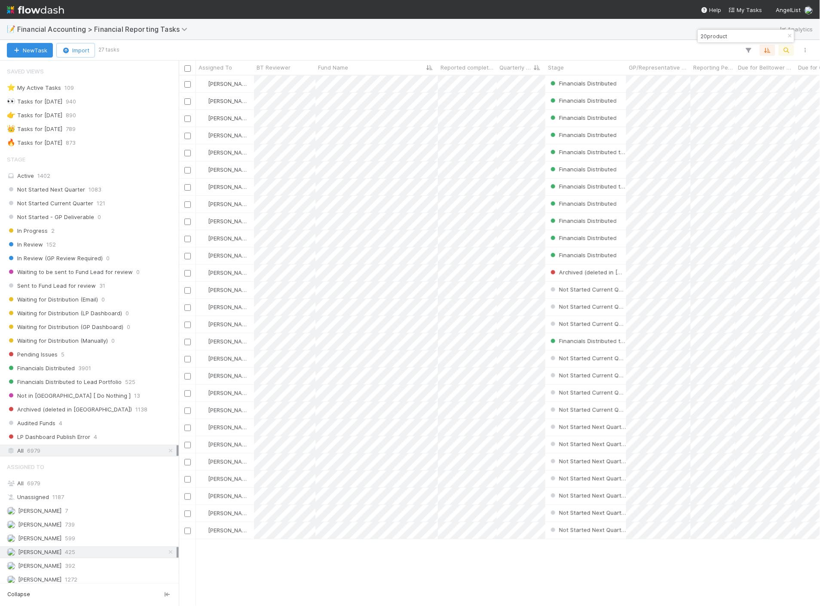
scroll to position [523, 634]
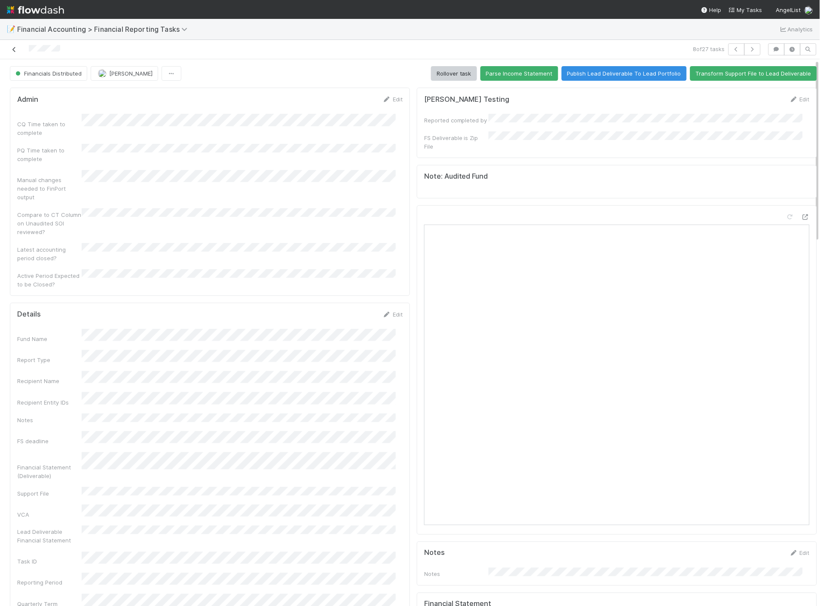
click at [11, 52] on icon at bounding box center [14, 50] width 9 height 6
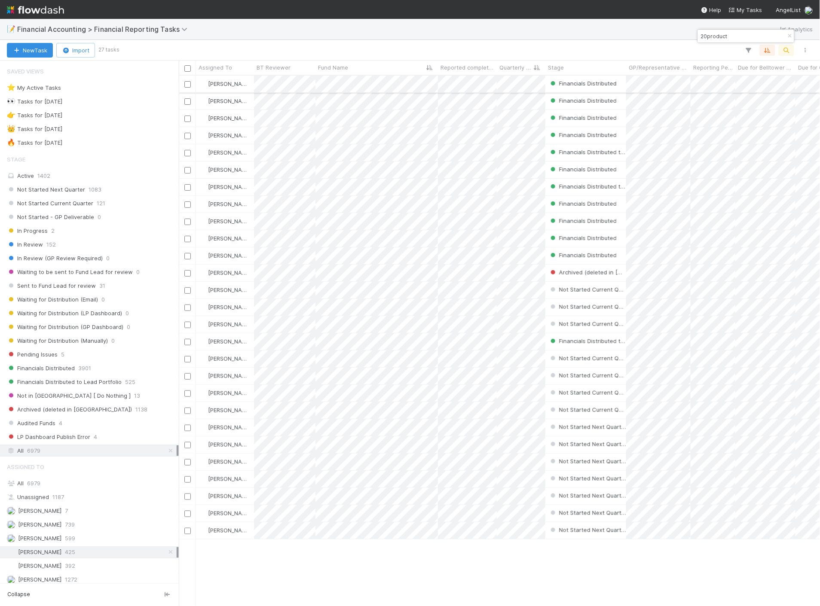
scroll to position [523, 634]
